Goal: Find specific page/section: Find specific page/section

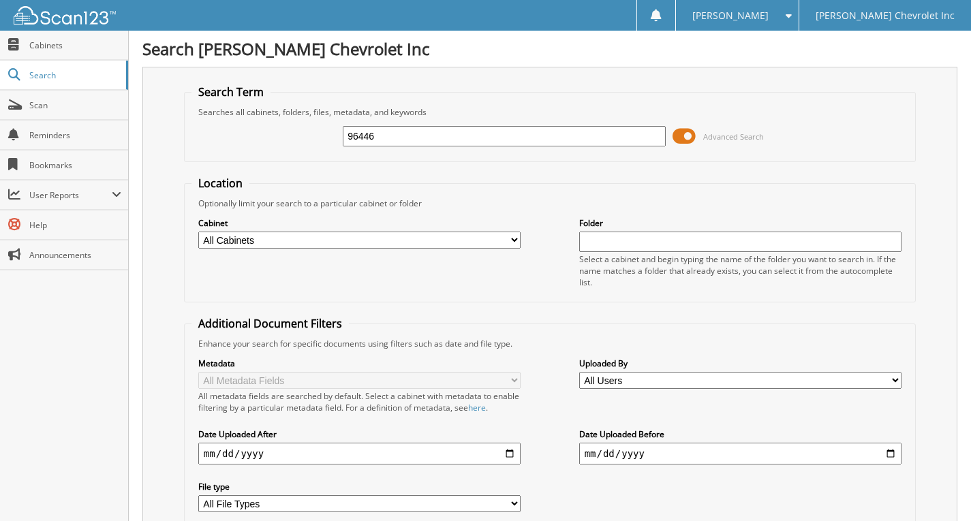
type input "96446"
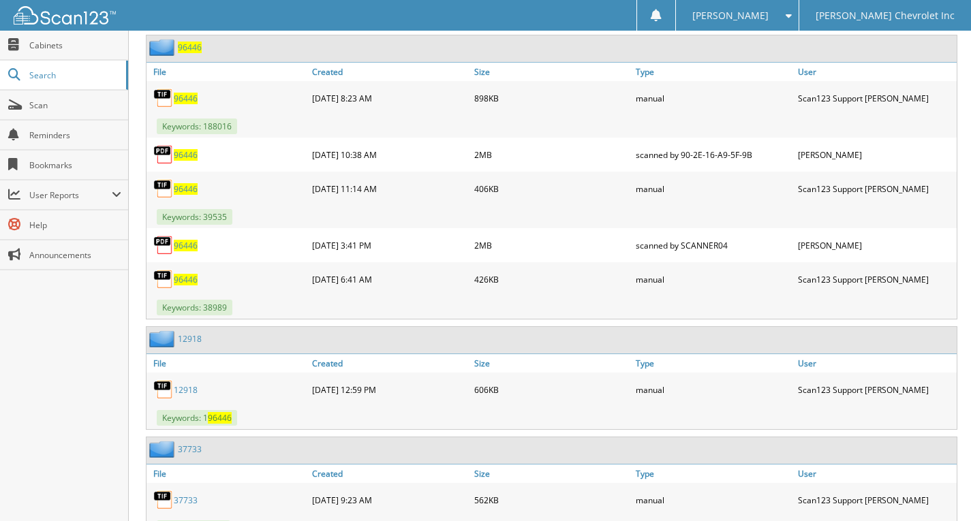
scroll to position [954, 0]
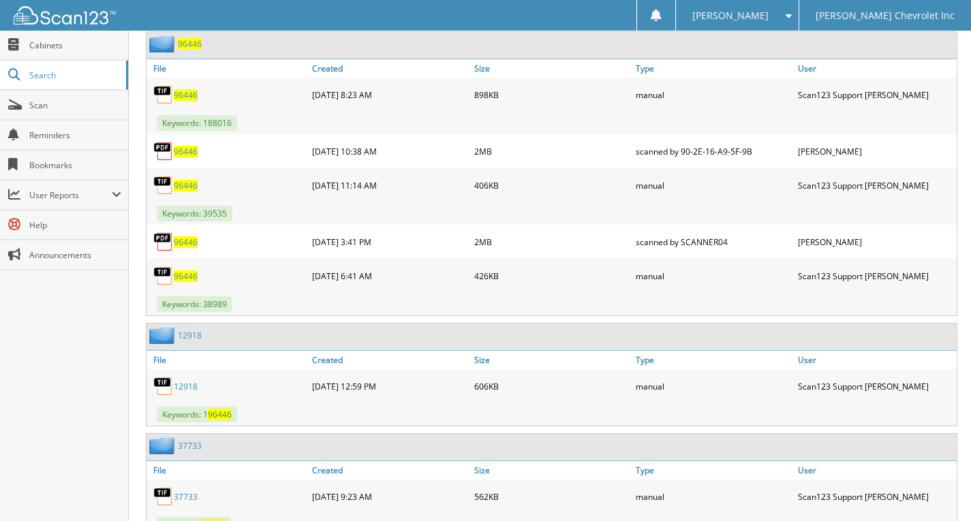
click at [194, 42] on span "96446" at bounding box center [190, 44] width 24 height 12
